Goal: Transaction & Acquisition: Purchase product/service

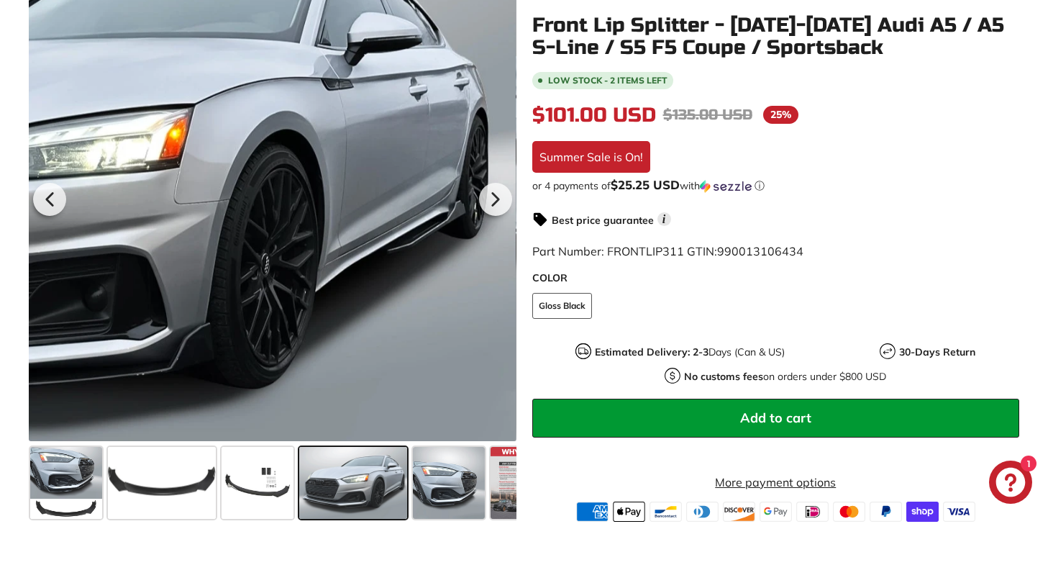
click at [482, 265] on div at bounding box center [273, 197] width 488 height 488
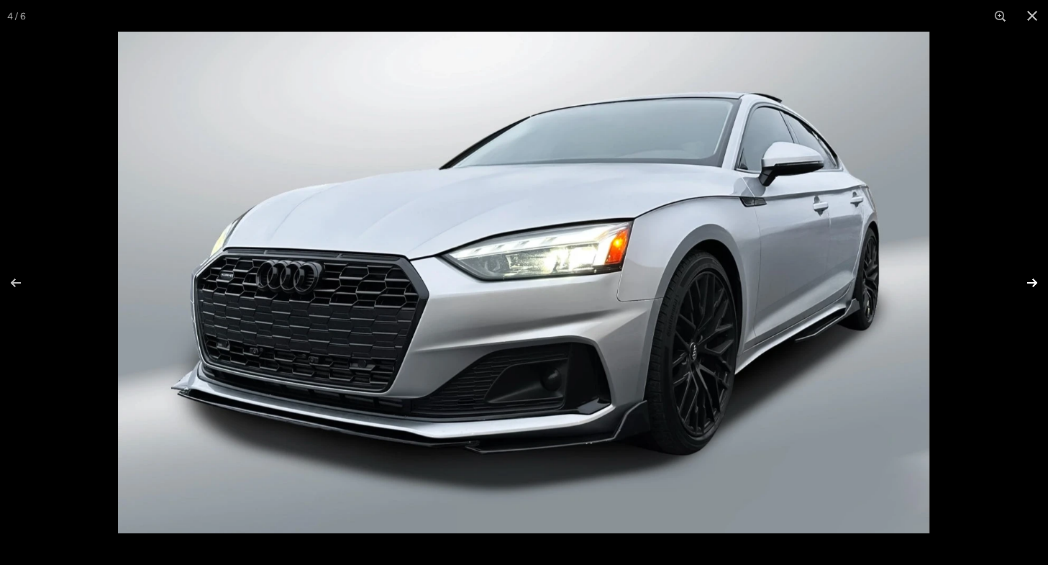
click at [1030, 278] on button at bounding box center [1023, 283] width 50 height 72
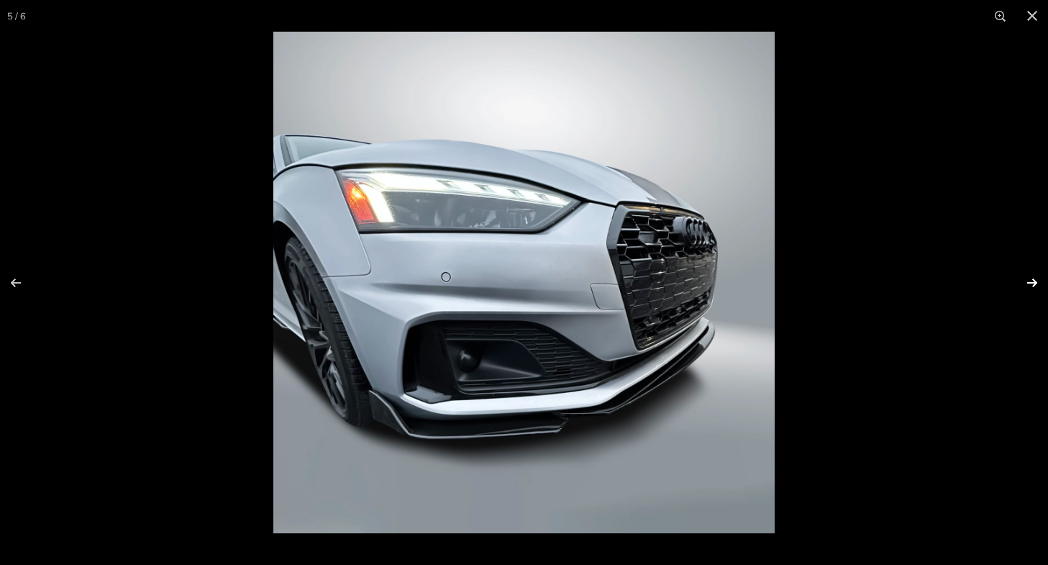
click at [1030, 278] on button at bounding box center [1023, 283] width 50 height 72
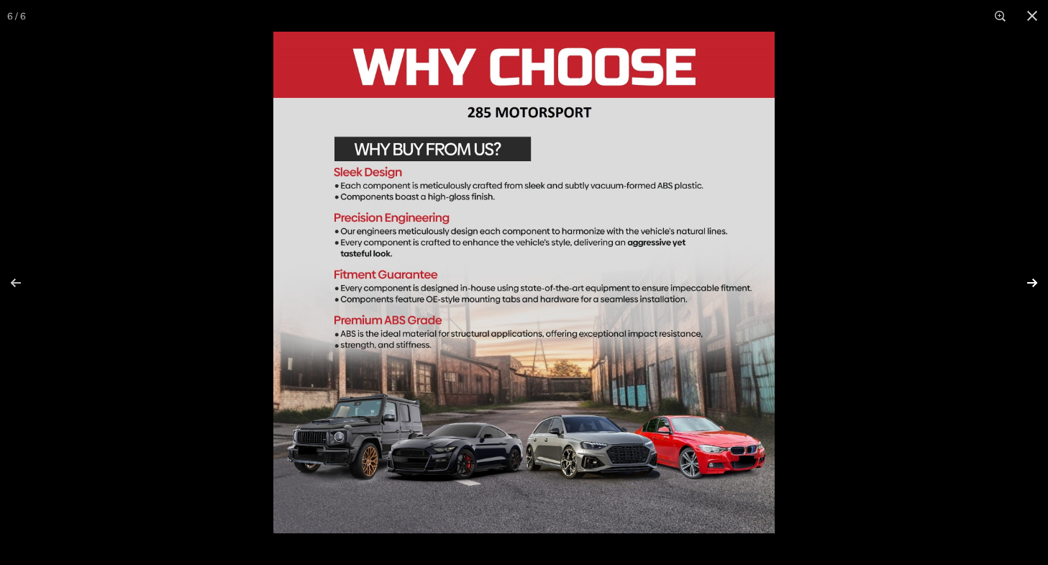
scroll to position [0, 49]
click at [1034, 17] on button at bounding box center [1033, 16] width 32 height 32
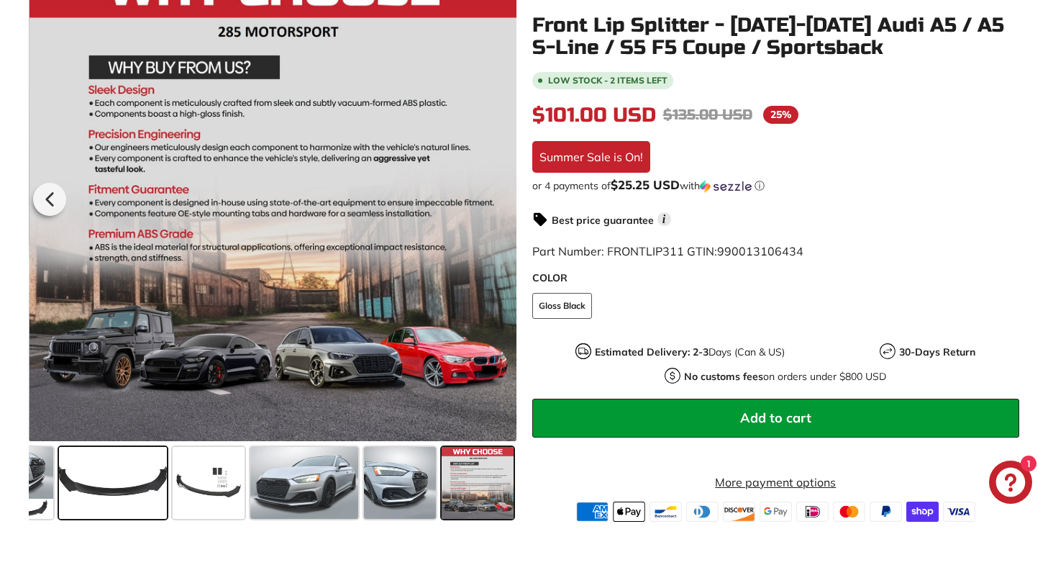
click at [128, 483] on span at bounding box center [113, 483] width 108 height 72
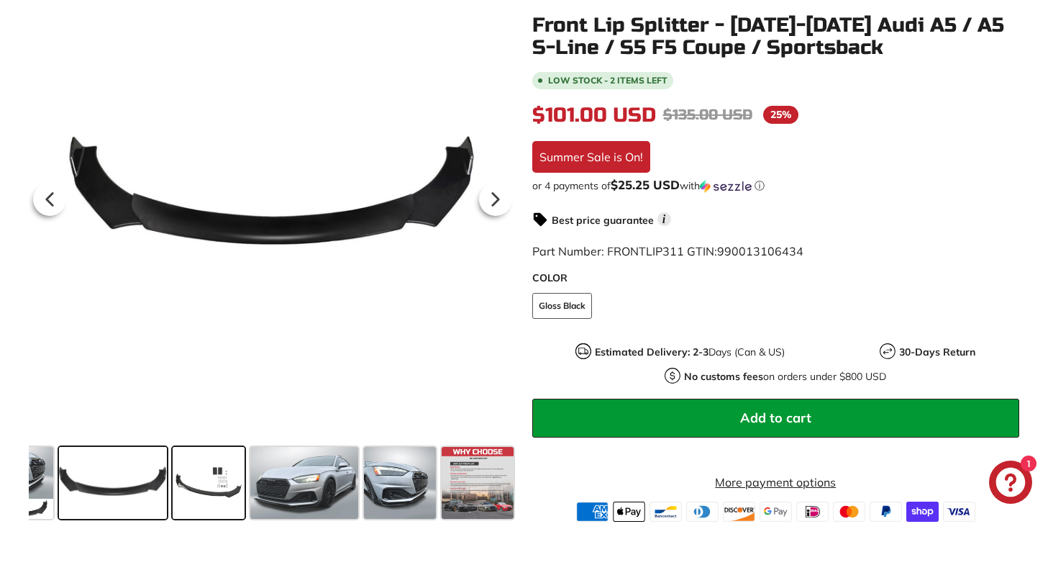
click at [213, 497] on span at bounding box center [209, 483] width 72 height 72
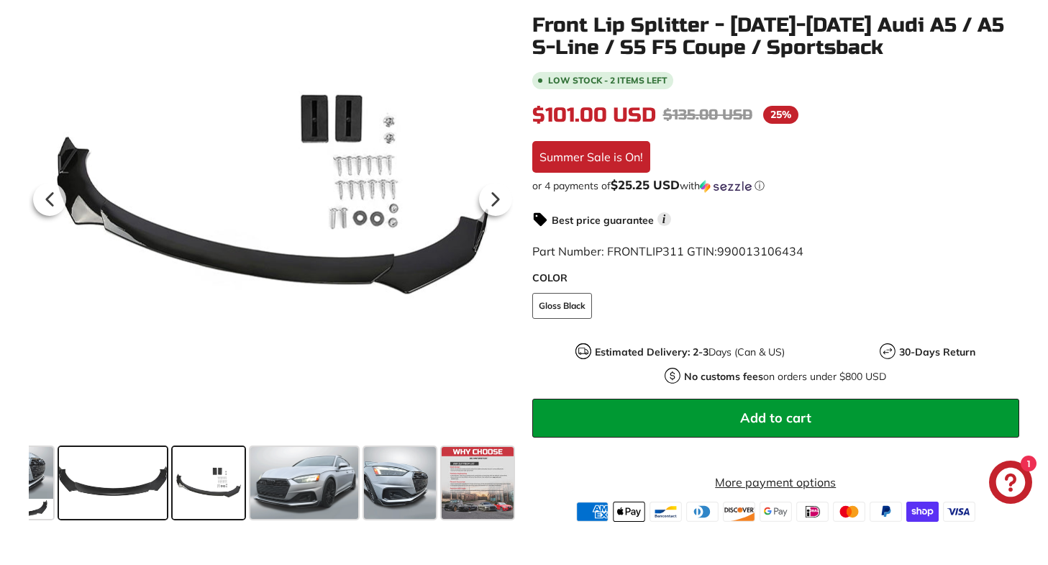
scroll to position [0, 0]
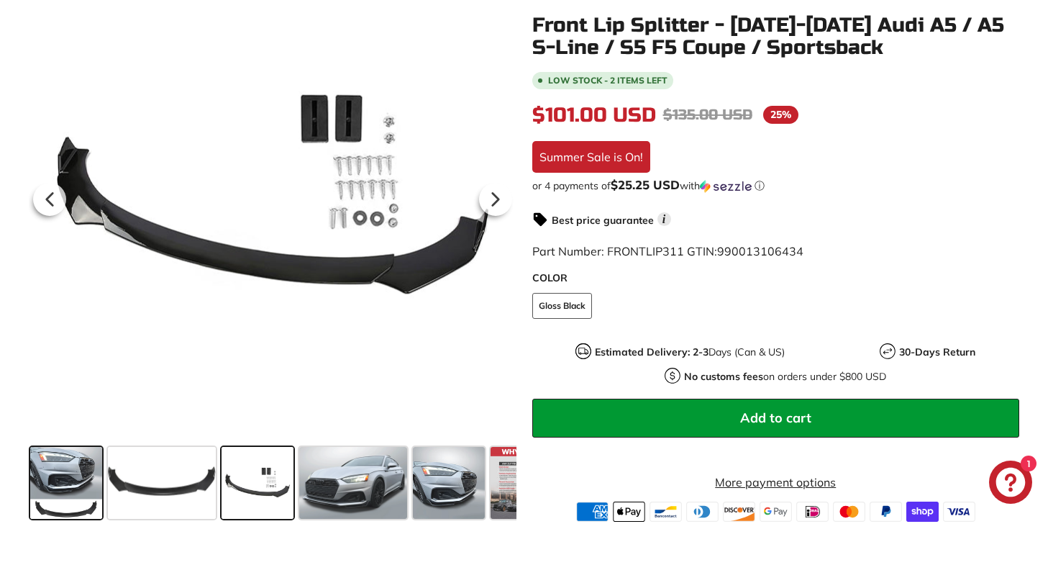
click at [52, 484] on span at bounding box center [66, 483] width 72 height 72
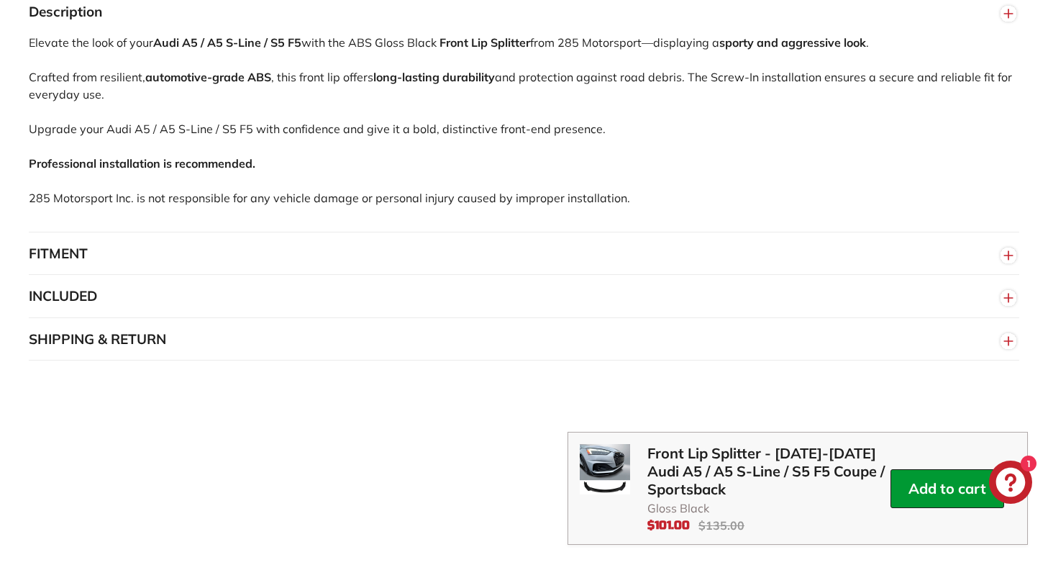
scroll to position [1070, 0]
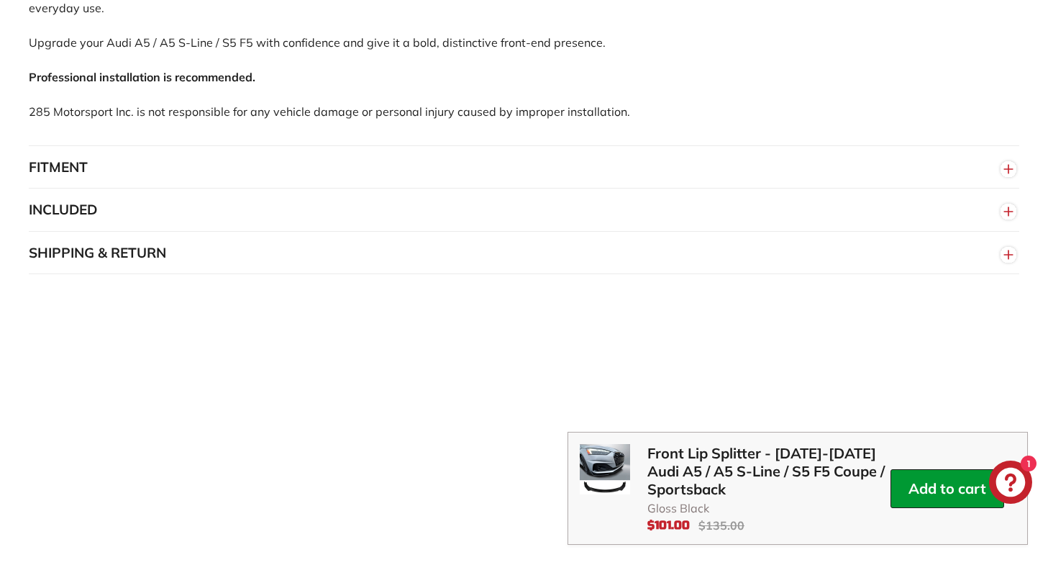
click at [612, 240] on button "SHIPPING & RETURN" at bounding box center [524, 253] width 991 height 43
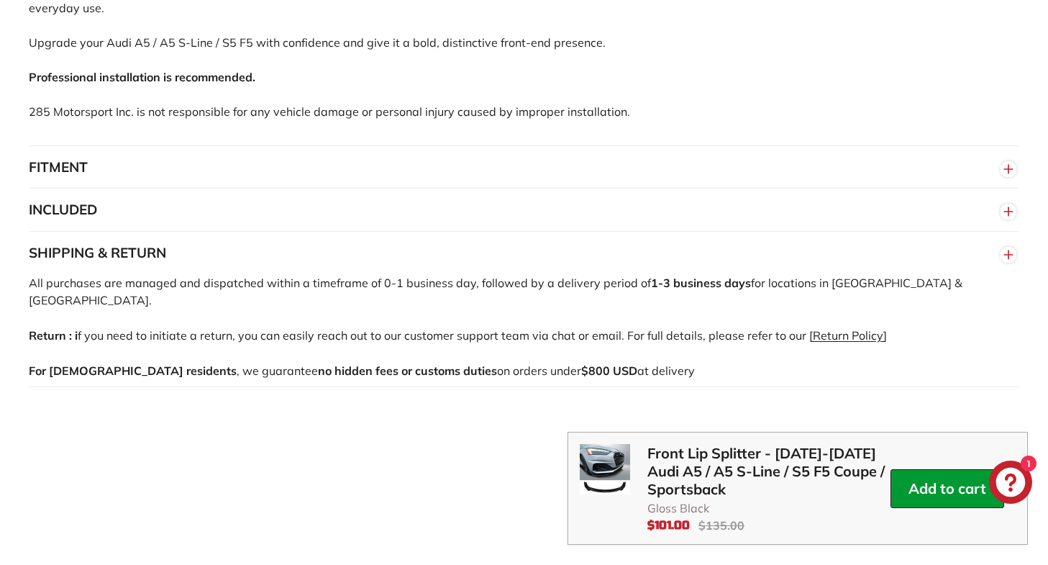
click at [612, 240] on button "SHIPPING & RETURN" at bounding box center [524, 253] width 991 height 43
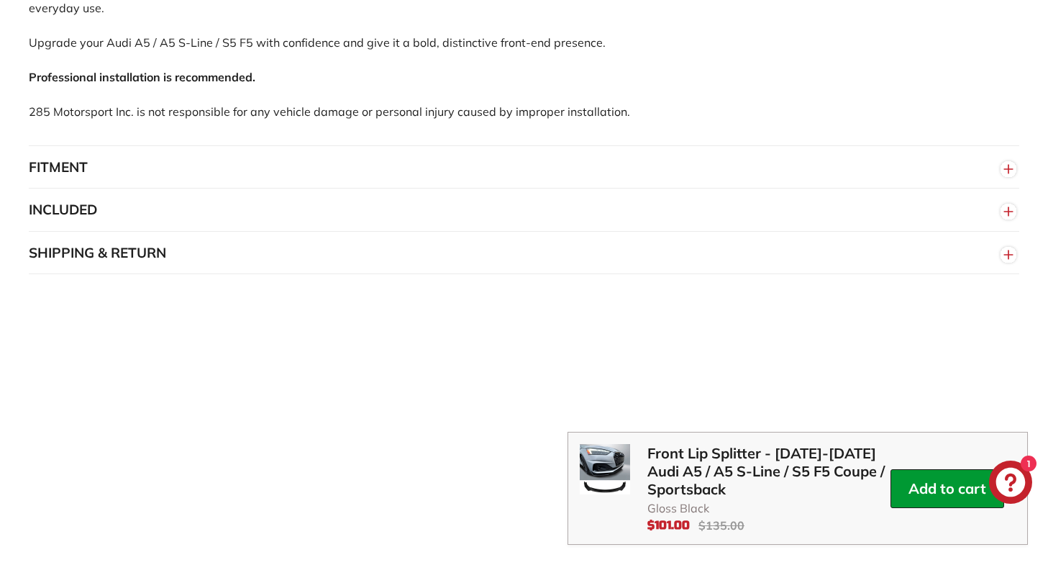
click at [612, 240] on button "SHIPPING & RETURN" at bounding box center [524, 253] width 991 height 43
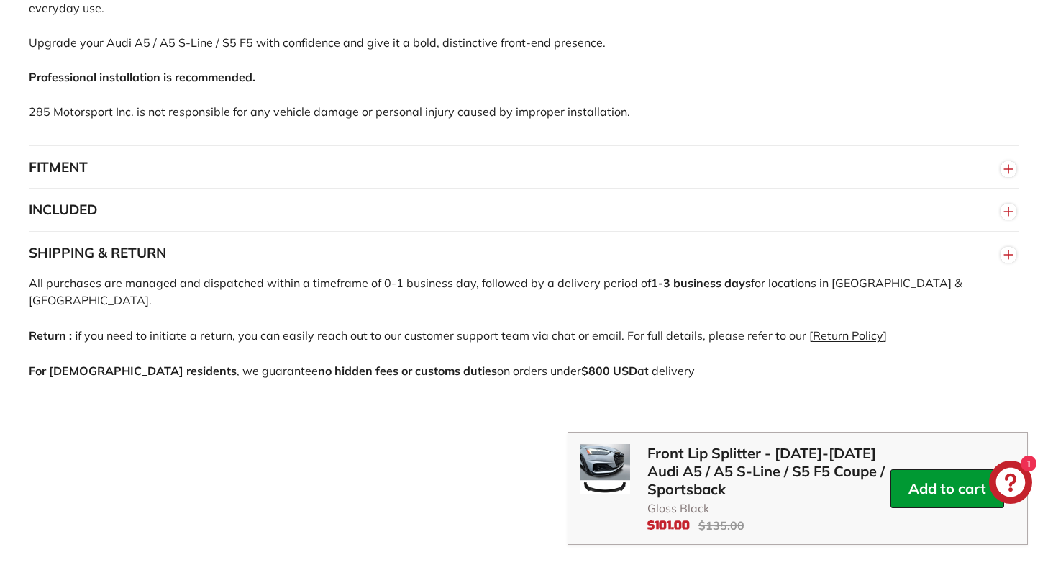
click at [612, 240] on button "SHIPPING & RETURN" at bounding box center [524, 253] width 991 height 43
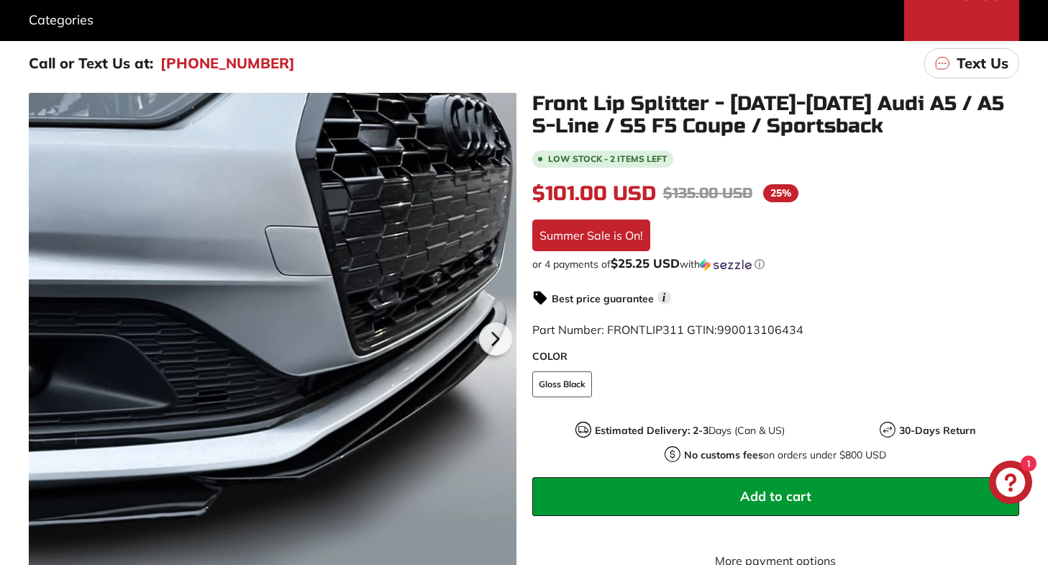
scroll to position [205, 0]
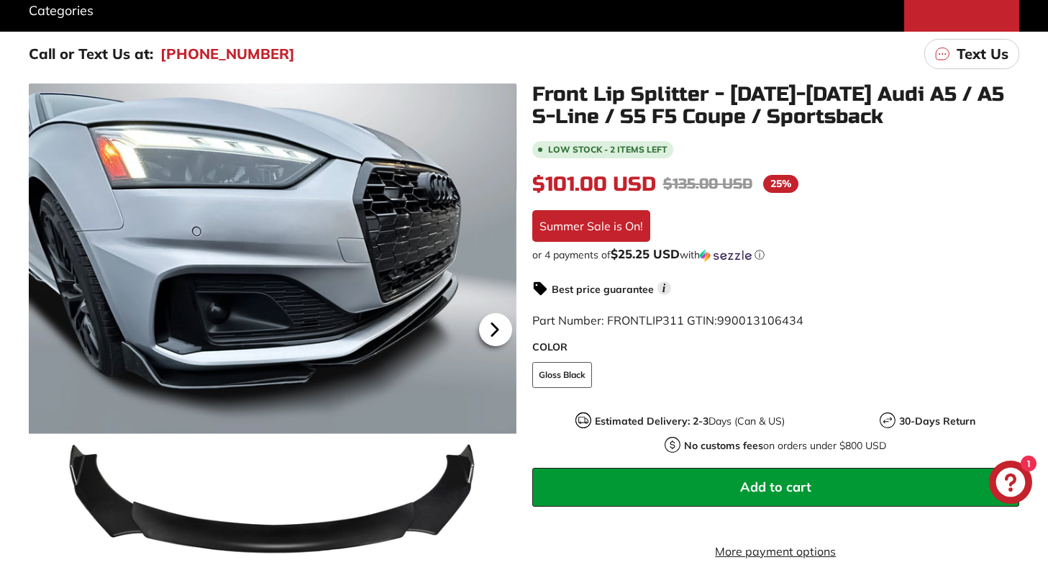
click at [501, 322] on icon at bounding box center [494, 329] width 33 height 33
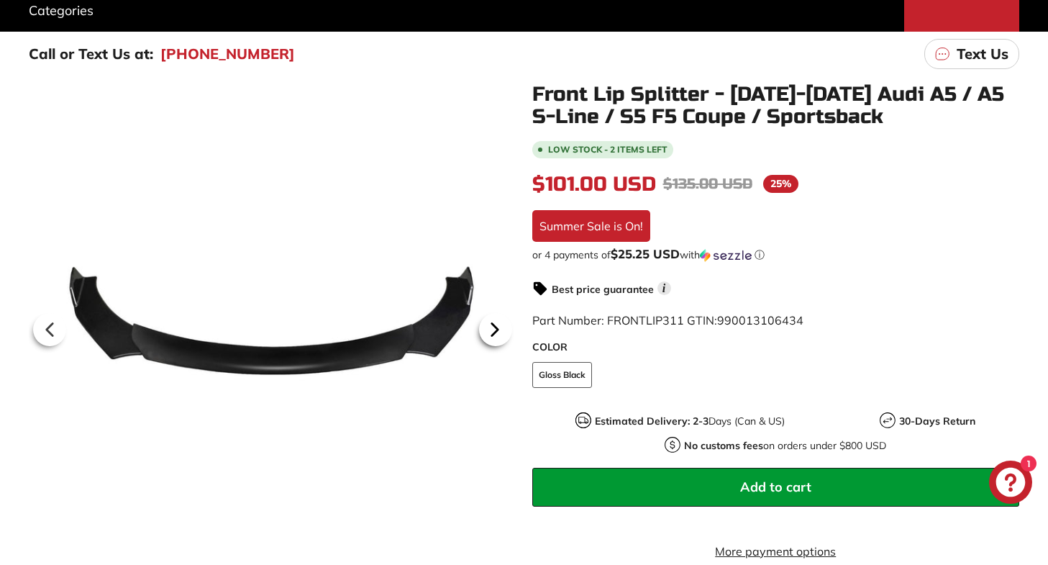
click at [491, 330] on icon at bounding box center [494, 329] width 6 height 12
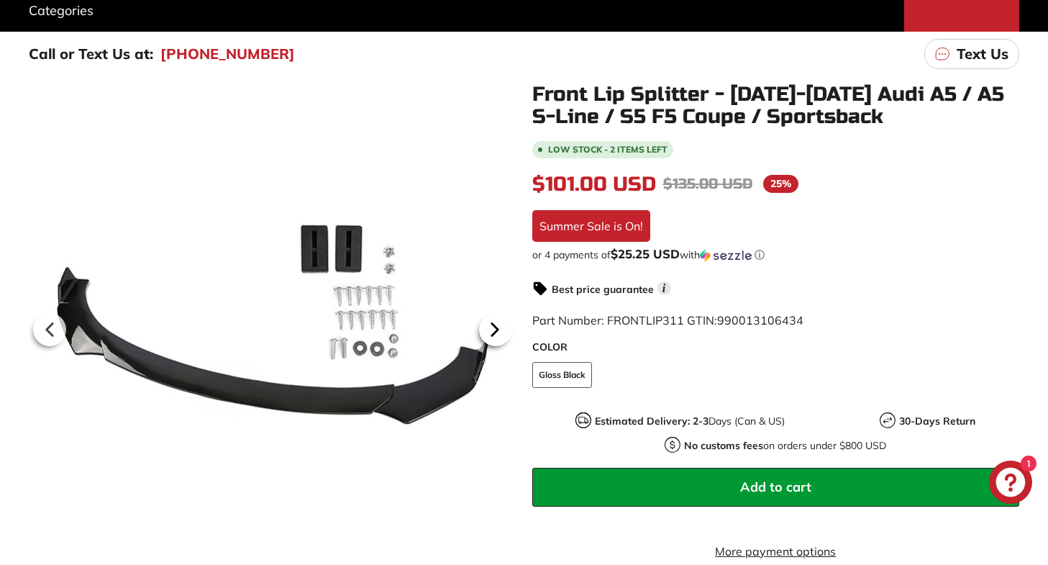
click at [491, 330] on icon at bounding box center [494, 329] width 6 height 12
